Goal: Task Accomplishment & Management: Use online tool/utility

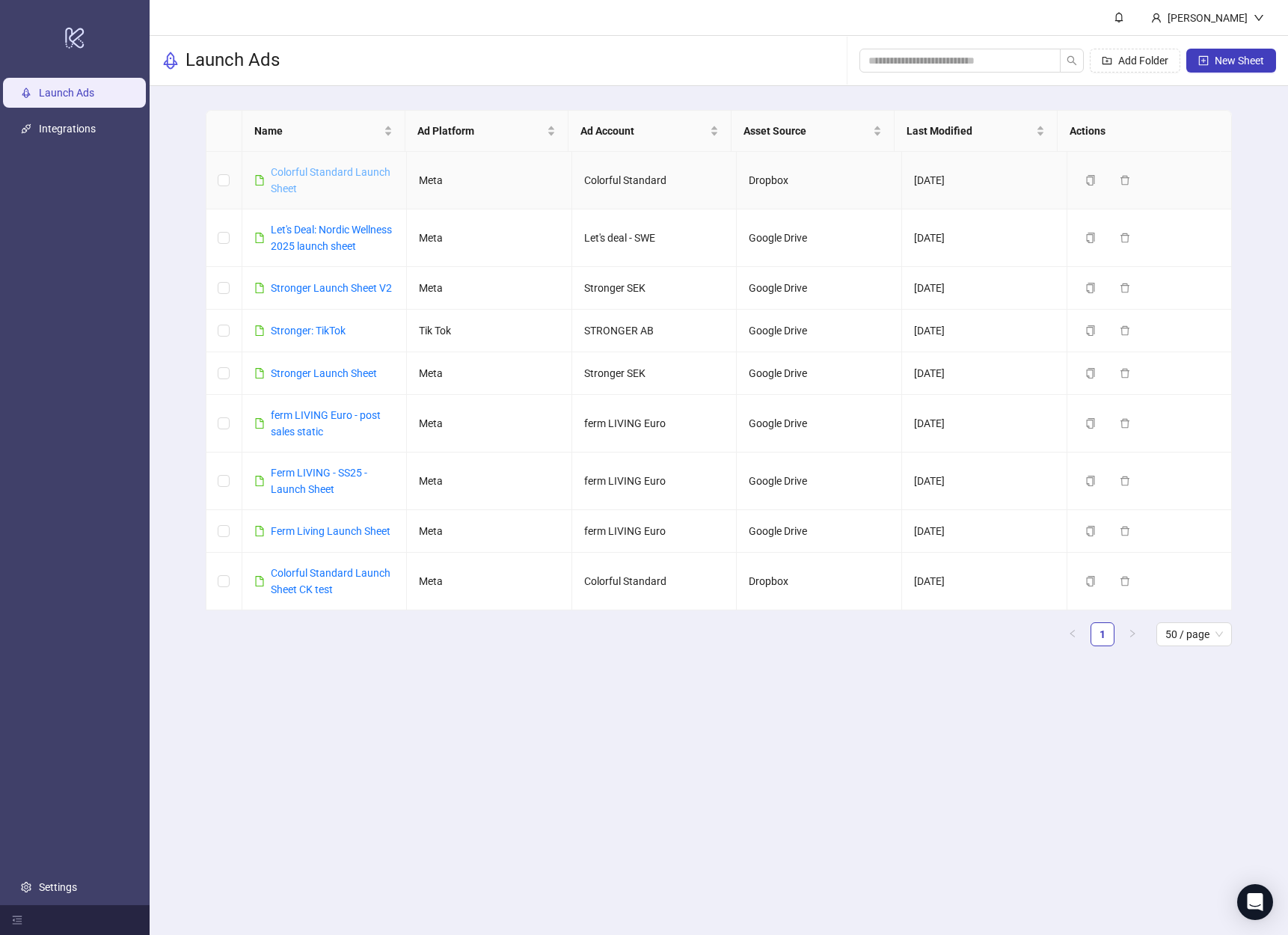
click at [288, 174] on link "Colorful Standard Launch Sheet" at bounding box center [330, 180] width 120 height 28
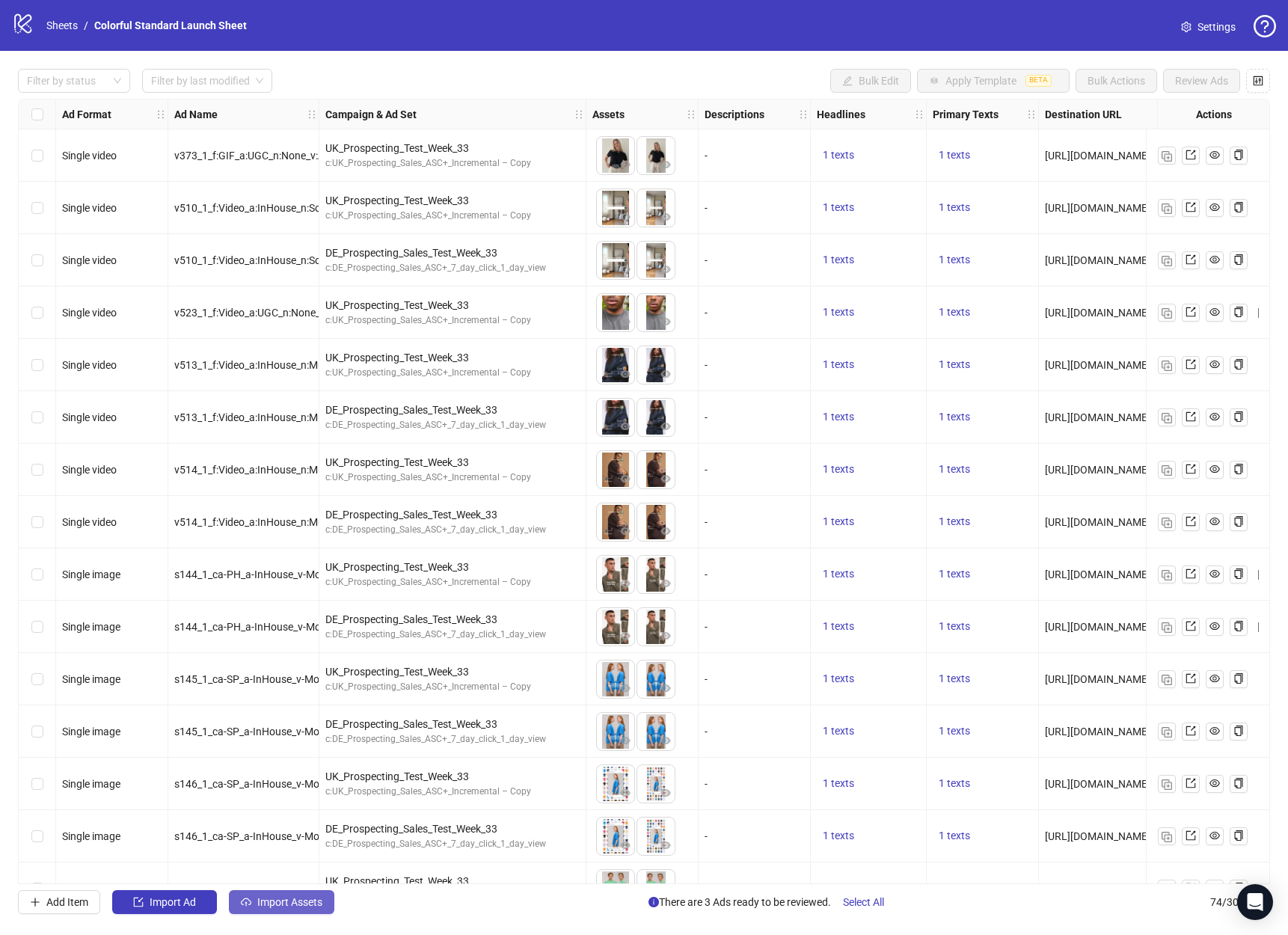
click at [280, 904] on span "Import Assets" at bounding box center [290, 901] width 65 height 12
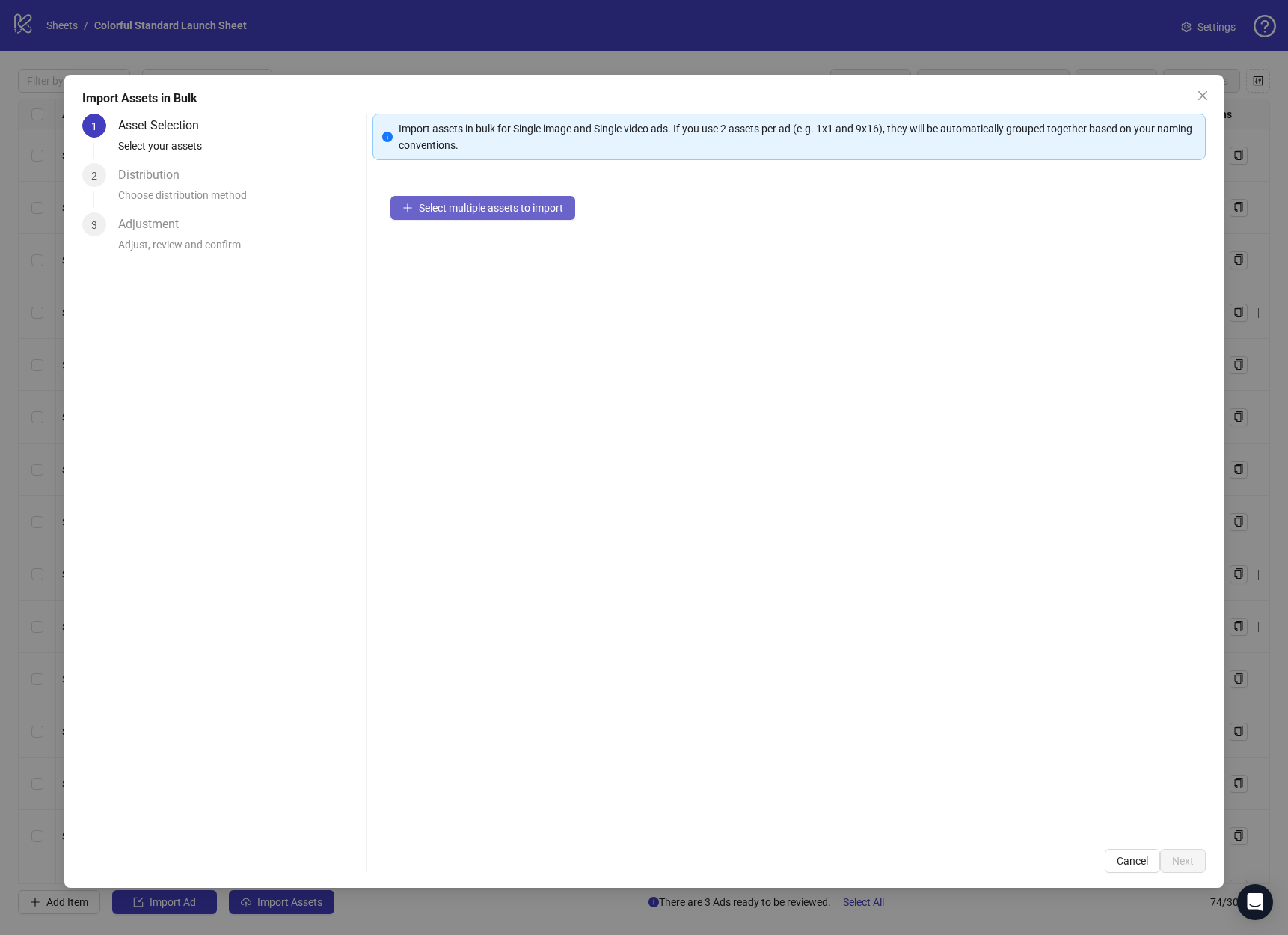
click at [437, 215] on button "Select multiple assets to import" at bounding box center [483, 207] width 185 height 24
click at [480, 212] on span "Select multiple assets to import" at bounding box center [491, 207] width 145 height 12
click at [484, 207] on span "Select multiple assets to import" at bounding box center [491, 207] width 145 height 12
click at [509, 202] on span "Select multiple assets to import" at bounding box center [491, 207] width 145 height 12
click at [400, 219] on div "2 assets selected" at bounding box center [789, 214] width 796 height 34
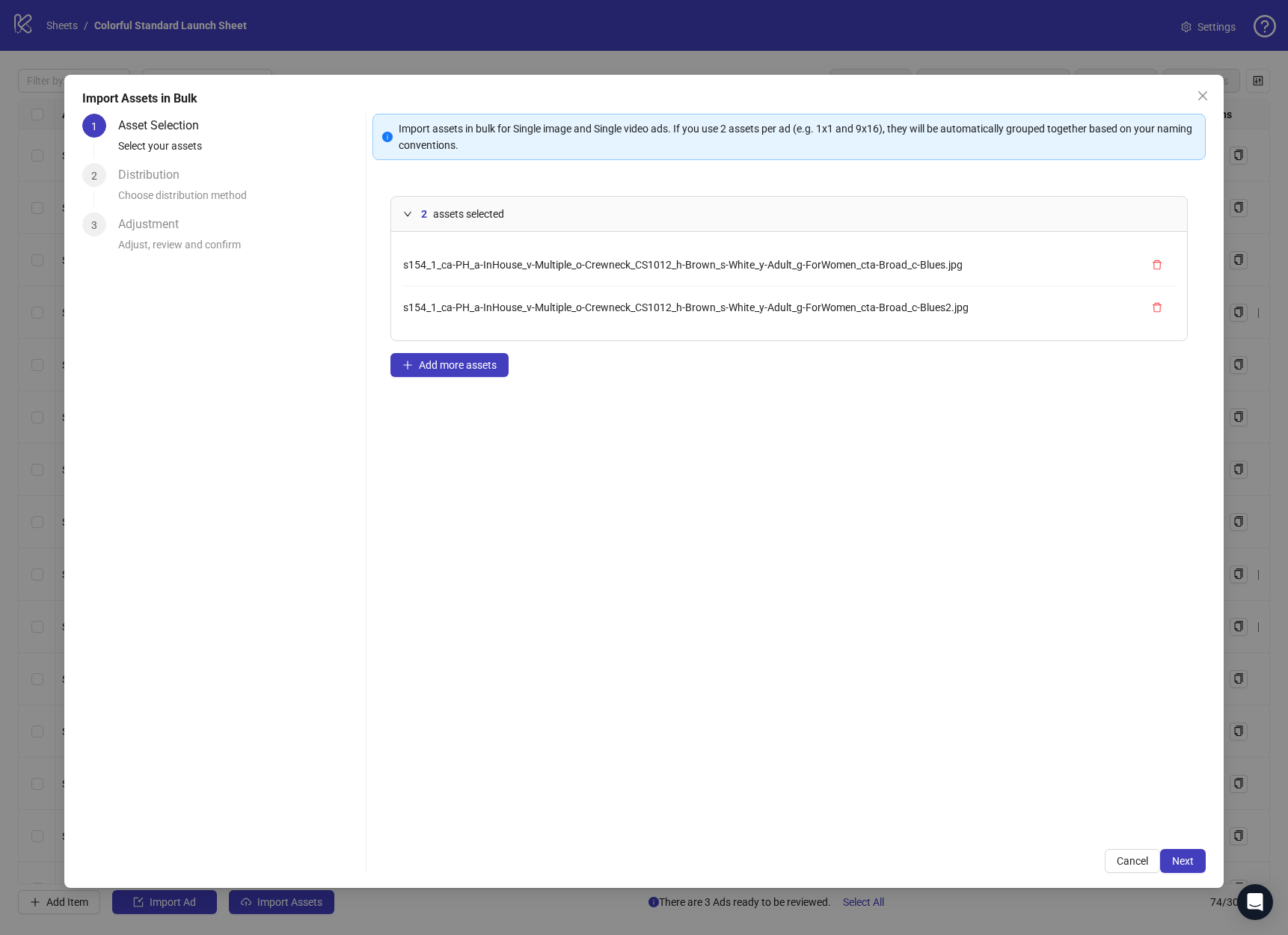
click at [400, 219] on div "2 assets selected" at bounding box center [789, 214] width 796 height 34
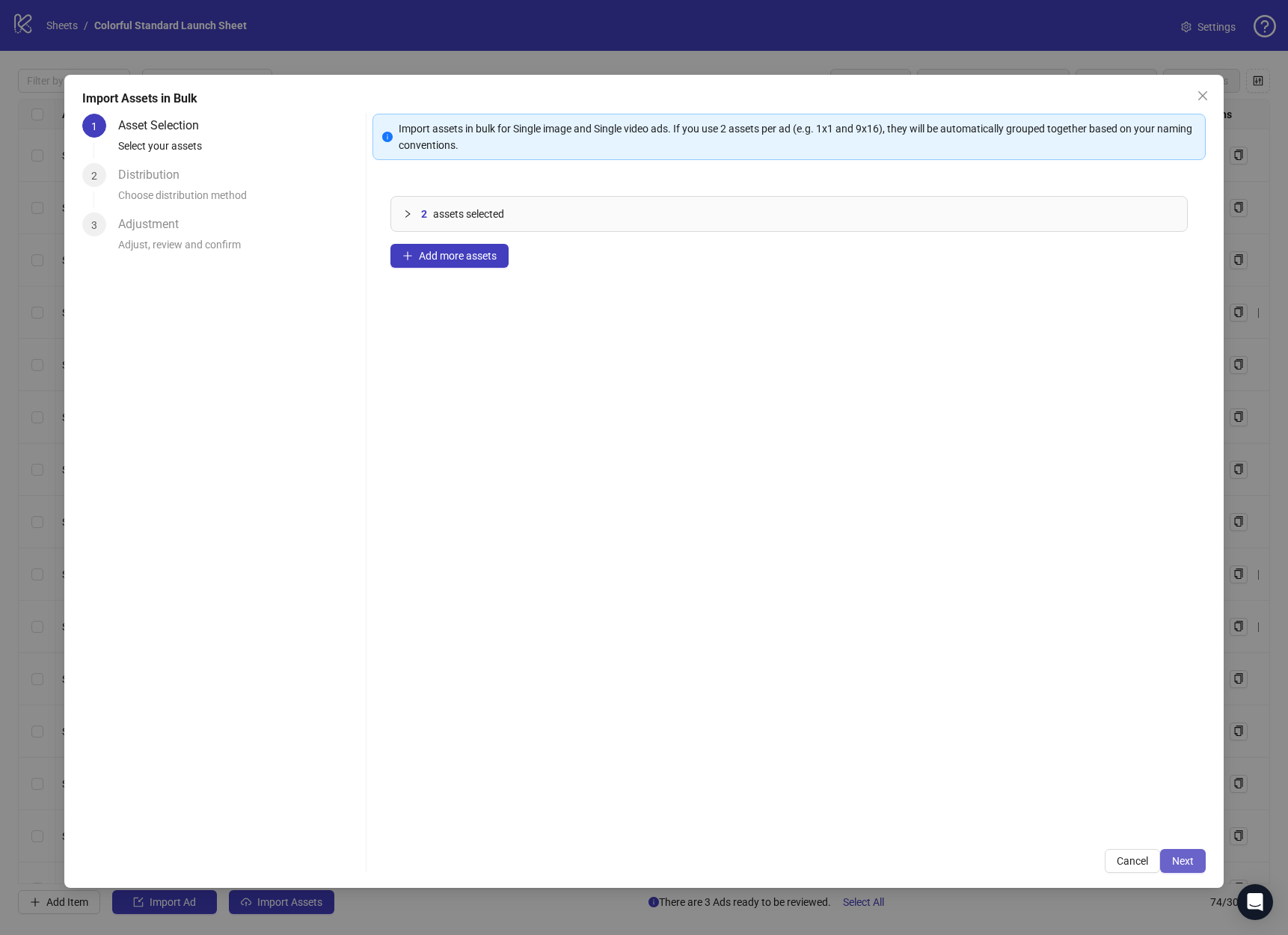
click at [1170, 854] on button "Next" at bounding box center [1183, 861] width 45 height 24
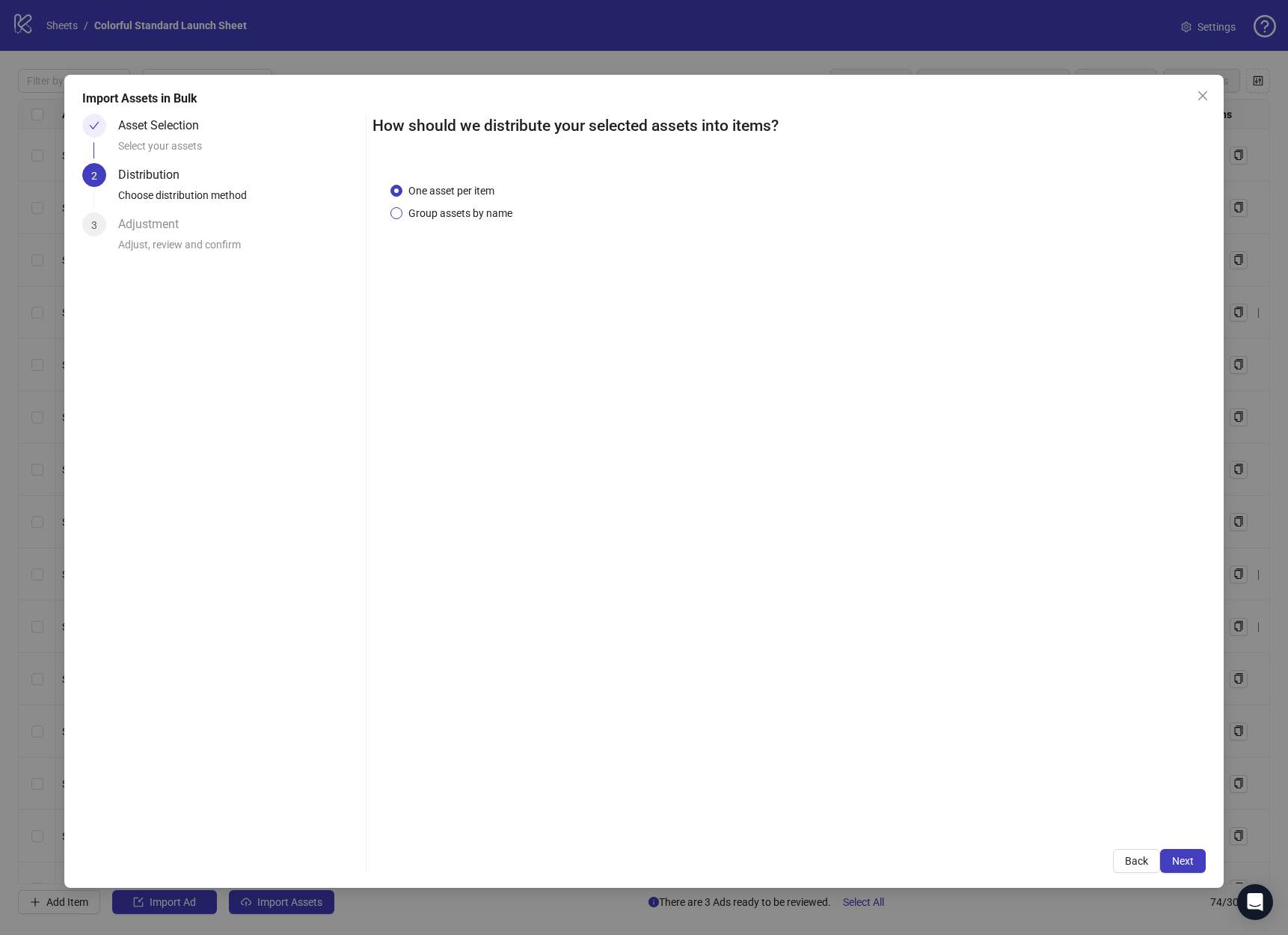
click at [448, 214] on span "Group assets by name" at bounding box center [460, 213] width 116 height 16
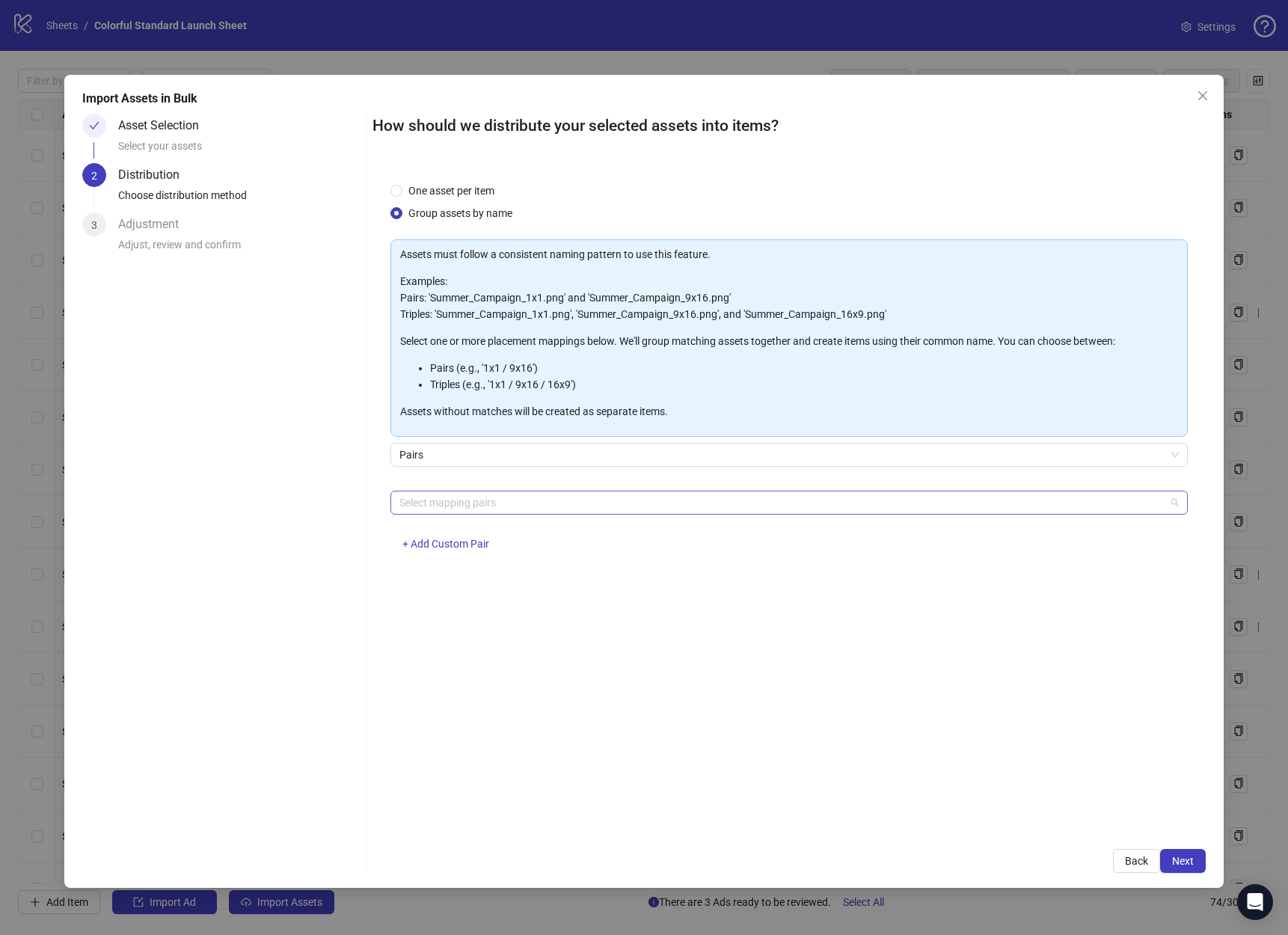
click at [506, 501] on div at bounding box center [781, 502] width 775 height 21
click at [443, 194] on span "One asset per item" at bounding box center [451, 190] width 98 height 16
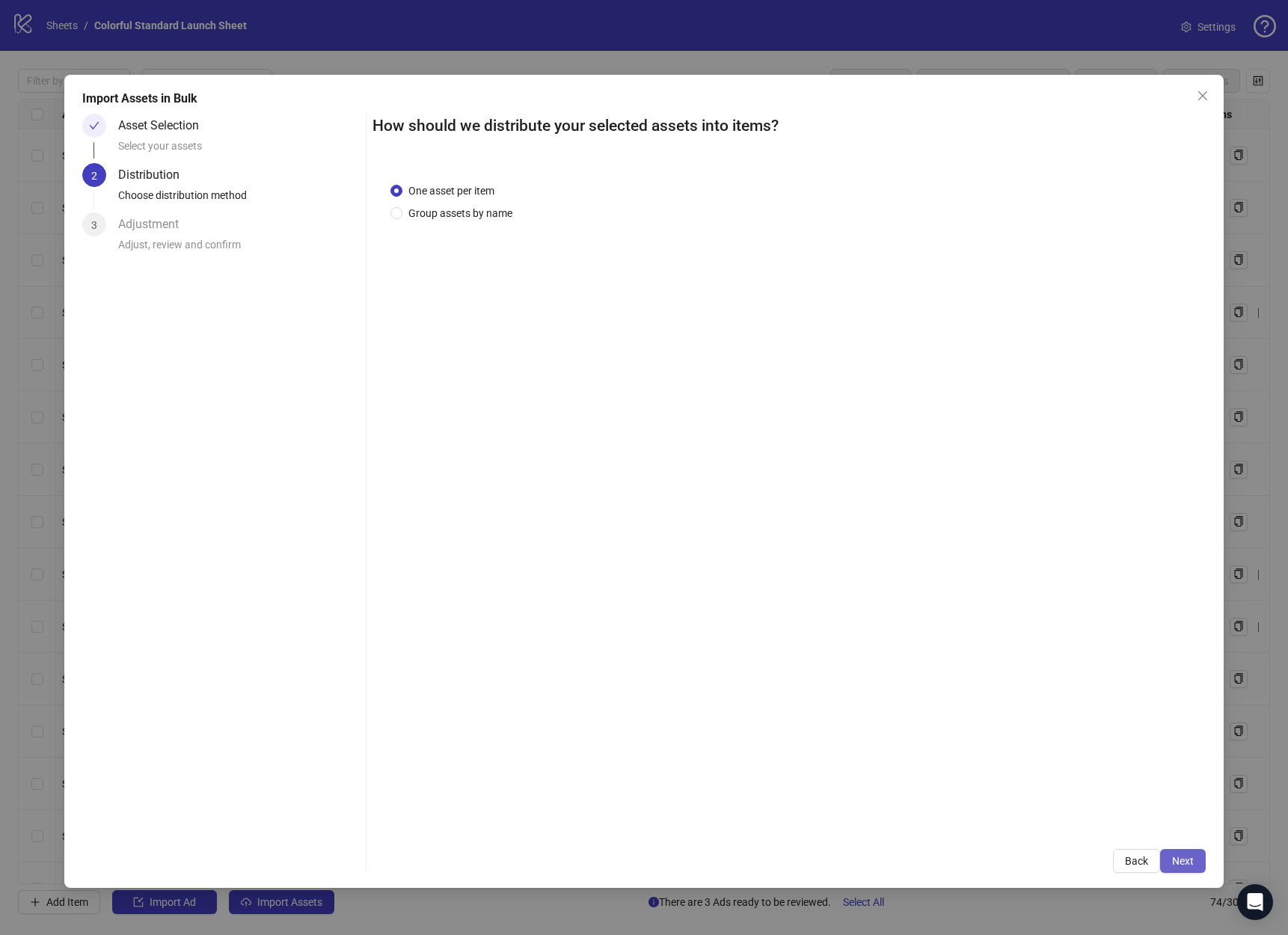
click at [1179, 858] on span "Next" at bounding box center [1183, 861] width 22 height 12
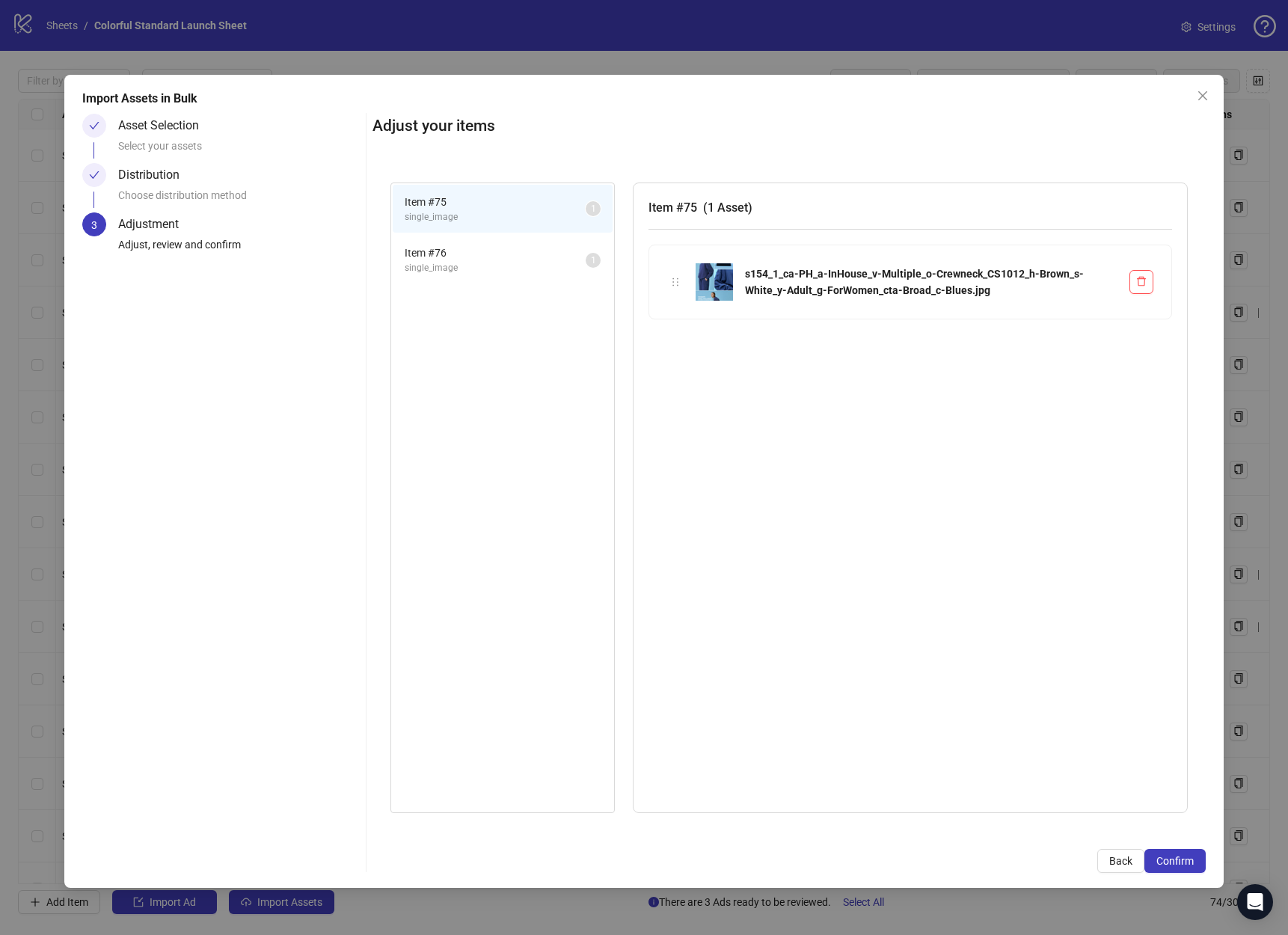
click at [492, 265] on span "single_image" at bounding box center [495, 268] width 181 height 14
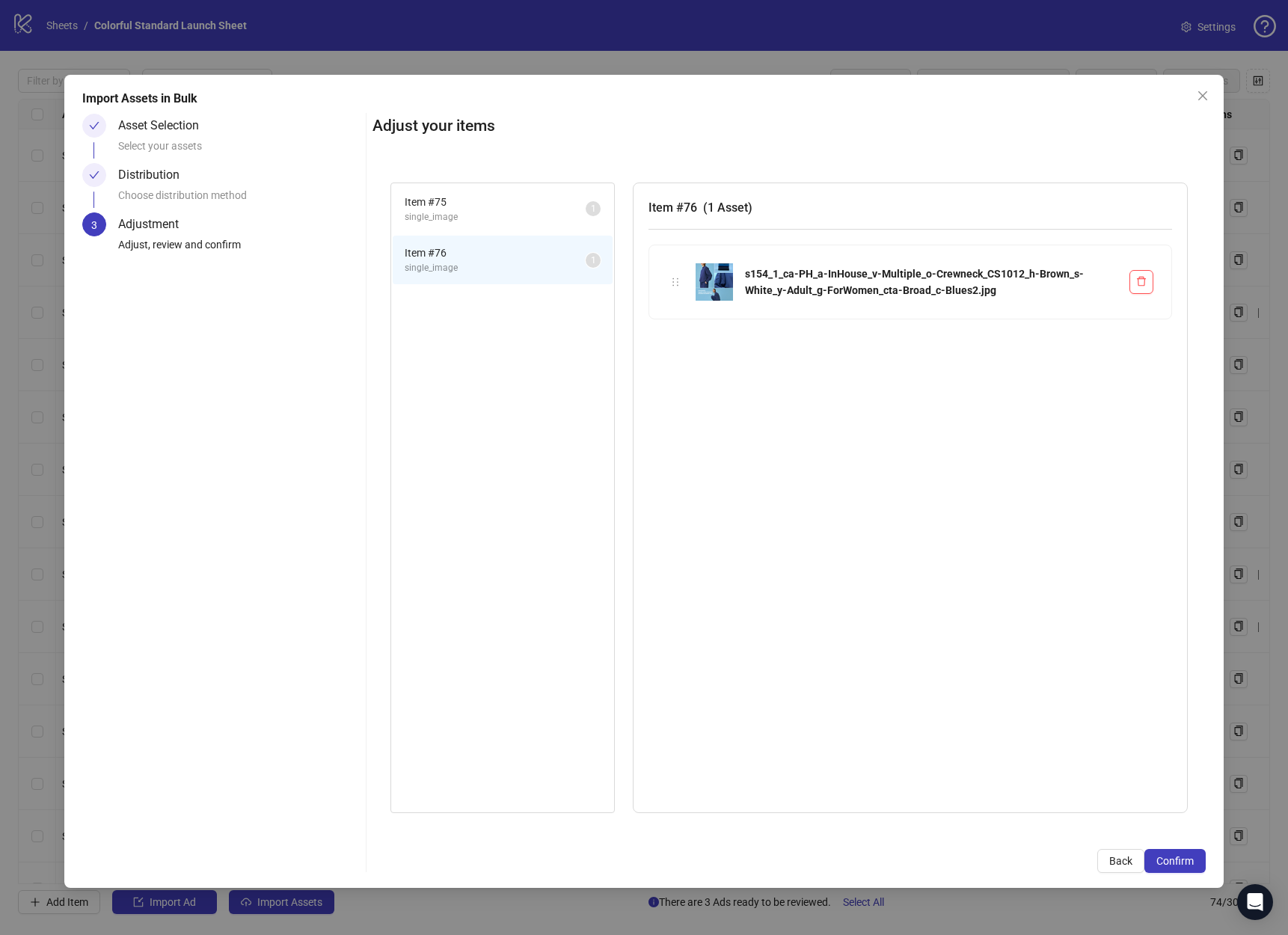
click at [490, 208] on span "Item # 75" at bounding box center [495, 202] width 181 height 16
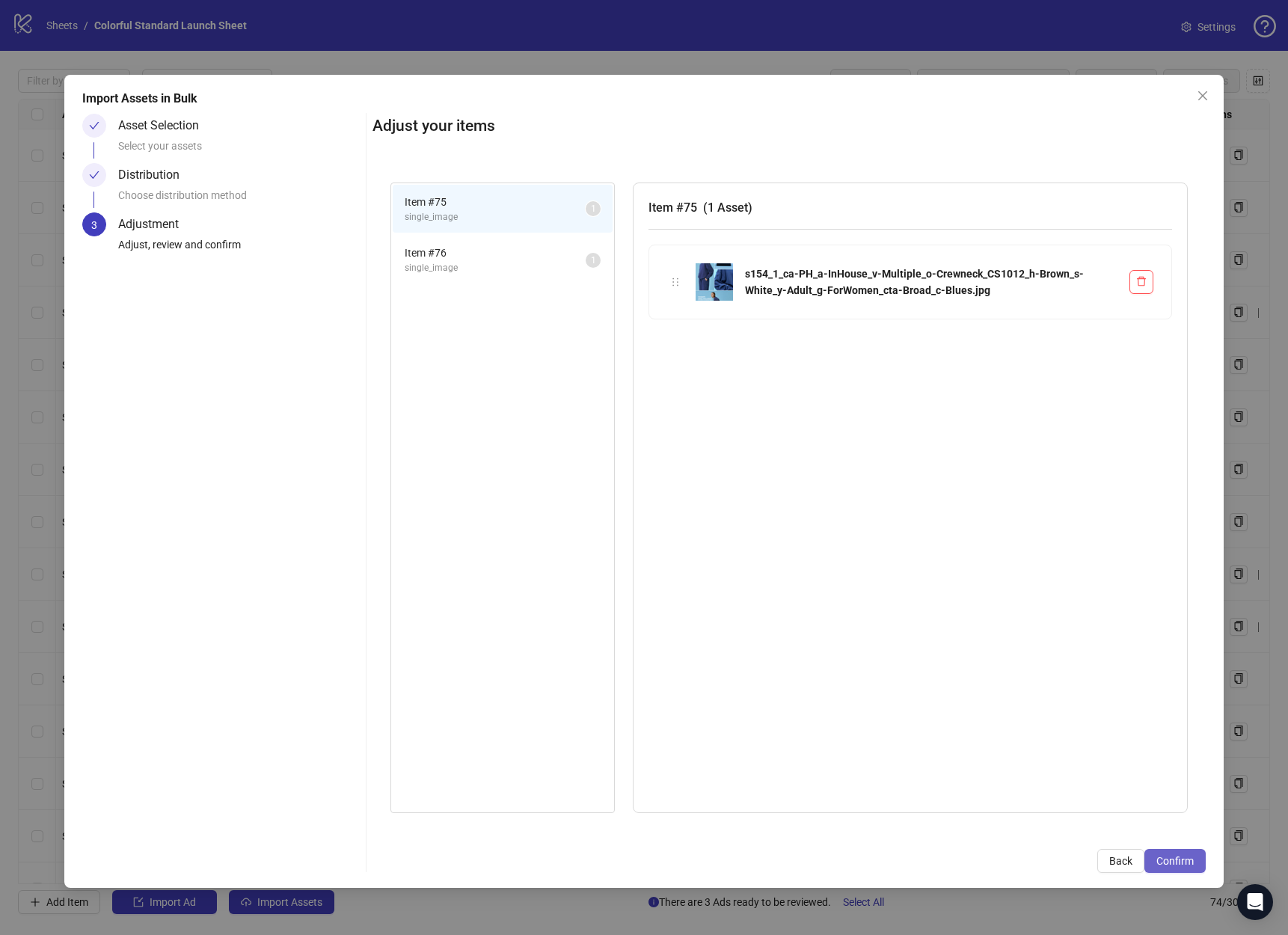
click at [1164, 863] on span "Confirm" at bounding box center [1175, 861] width 38 height 12
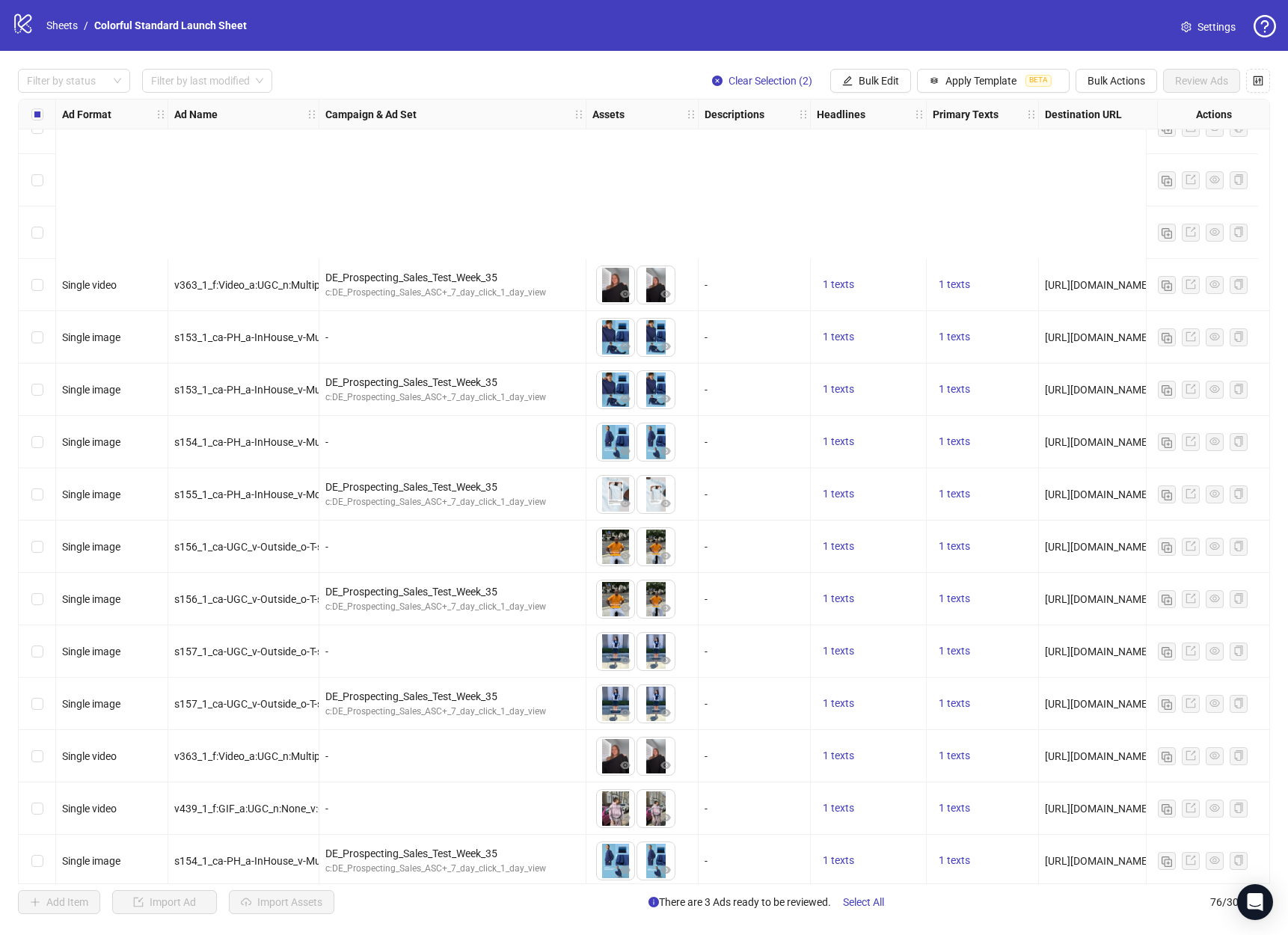
scroll to position [3231, 0]
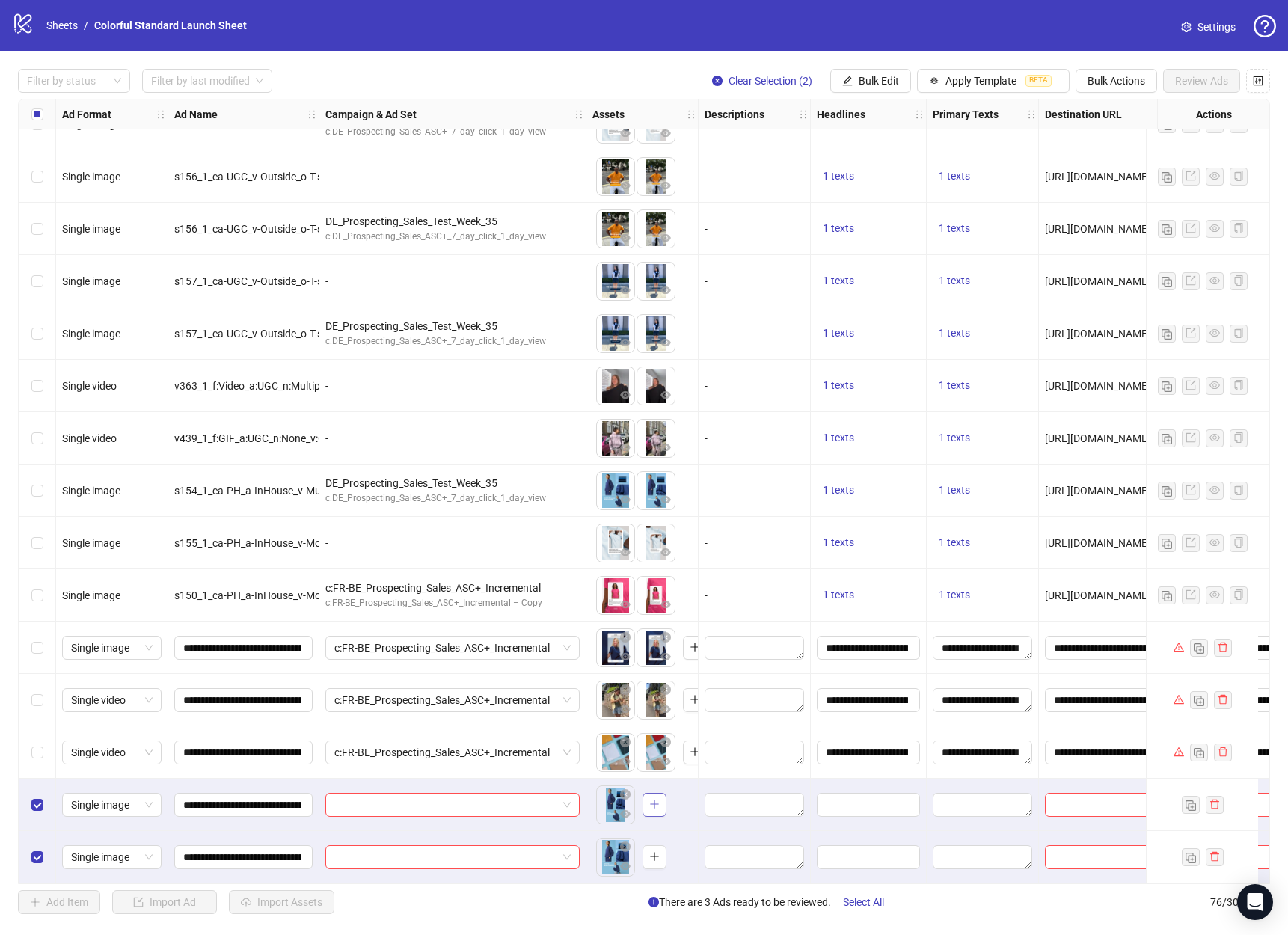
click at [660, 804] on button "button" at bounding box center [654, 804] width 24 height 24
click at [628, 841] on icon "close-circle" at bounding box center [625, 846] width 10 height 10
click at [667, 790] on icon "close-circle" at bounding box center [665, 794] width 10 height 10
click at [657, 804] on icon "plus" at bounding box center [654, 804] width 9 height 1
click at [667, 790] on icon "close-circle" at bounding box center [665, 794] width 10 height 10
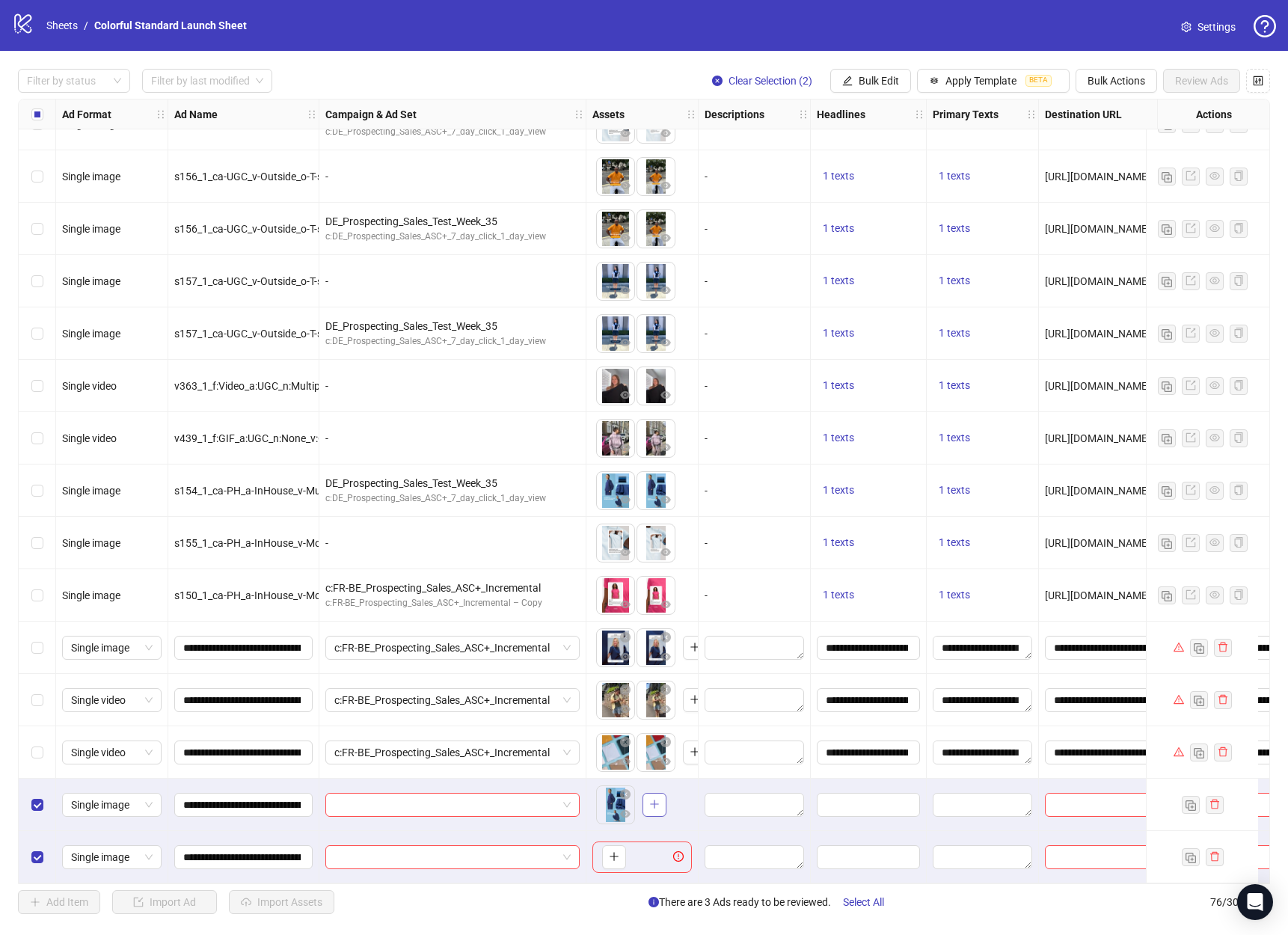
click at [660, 803] on button "button" at bounding box center [654, 804] width 24 height 24
